Goal: Entertainment & Leisure: Consume media (video, audio)

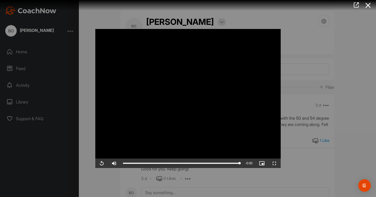
scroll to position [358, 0]
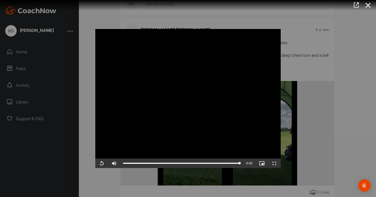
click at [181, 101] on video "Video Player" at bounding box center [187, 98] width 185 height 139
click at [198, 163] on div "1:25" at bounding box center [198, 163] width 0 height 2
click at [107, 163] on span "Video Player" at bounding box center [101, 163] width 13 height 0
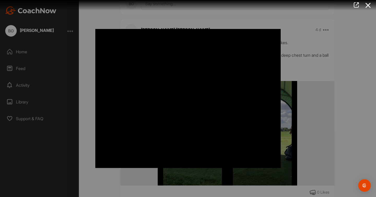
click at [295, 40] on div at bounding box center [188, 98] width 376 height 197
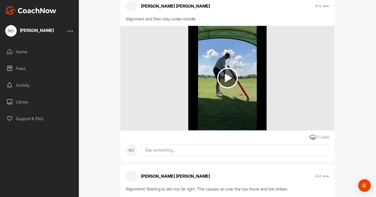
scroll to position [260, 0]
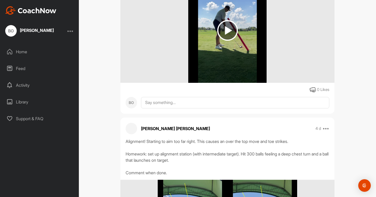
click at [229, 49] on img at bounding box center [227, 30] width 78 height 104
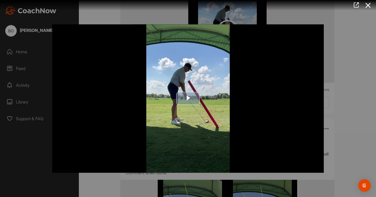
click at [204, 100] on img "Video Player" at bounding box center [187, 98] width 271 height 148
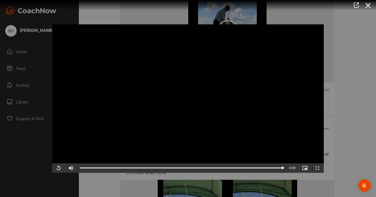
click at [347, 14] on div at bounding box center [188, 98] width 376 height 197
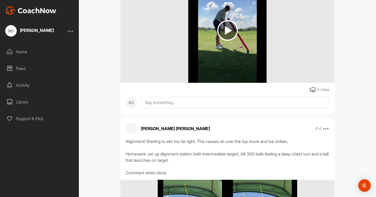
scroll to position [371, 0]
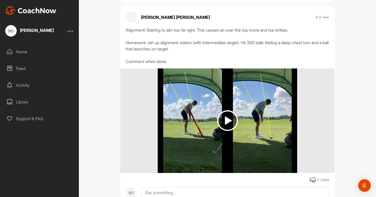
click at [230, 122] on img at bounding box center [227, 120] width 21 height 21
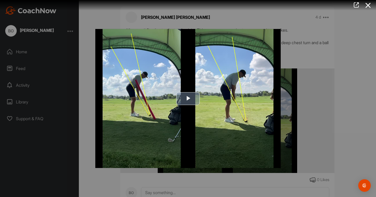
click at [196, 92] on img "Video Player" at bounding box center [187, 98] width 185 height 139
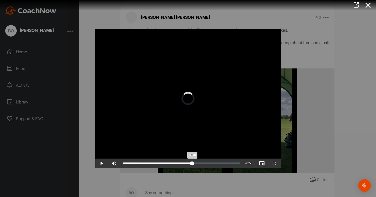
click at [192, 163] on div "Loaded : 12.69% 1:18 1:18" at bounding box center [181, 163] width 117 height 2
click at [195, 162] on div "Loaded : 100.00% 1:22 2:11" at bounding box center [181, 162] width 122 height 9
click at [190, 137] on video "Video Player" at bounding box center [187, 98] width 185 height 139
